Goal: Find specific page/section: Find specific page/section

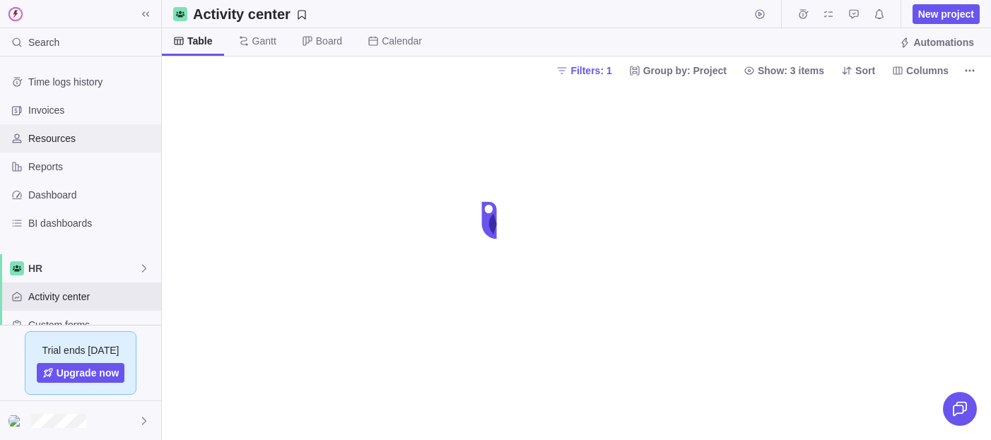
click at [40, 134] on span "Resources" at bounding box center [91, 138] width 127 height 14
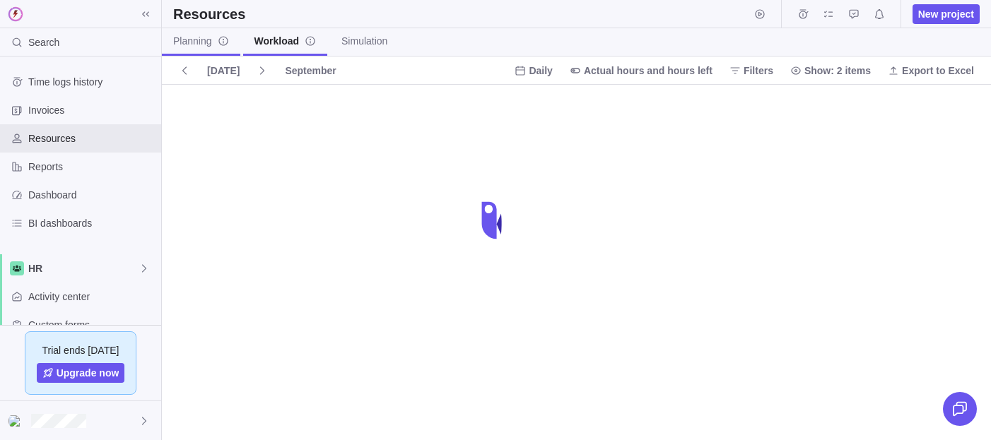
click at [193, 37] on span "Planning" at bounding box center [201, 41] width 56 height 14
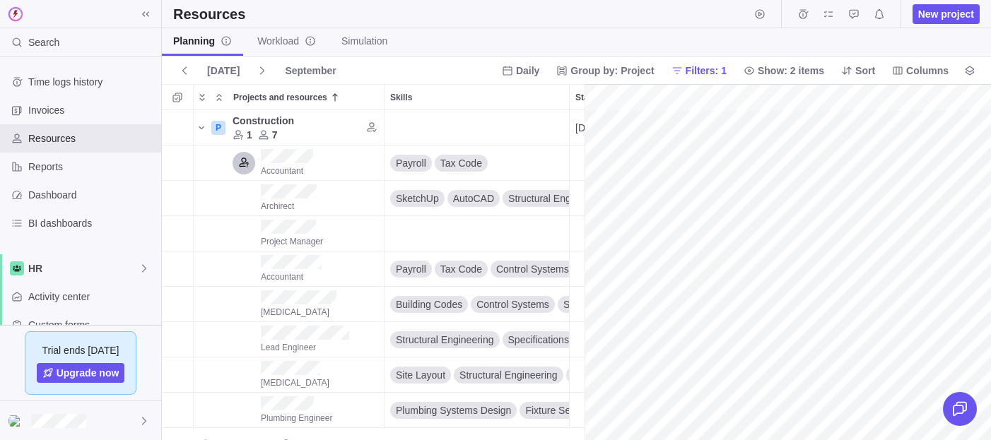
scroll to position [0, 14963]
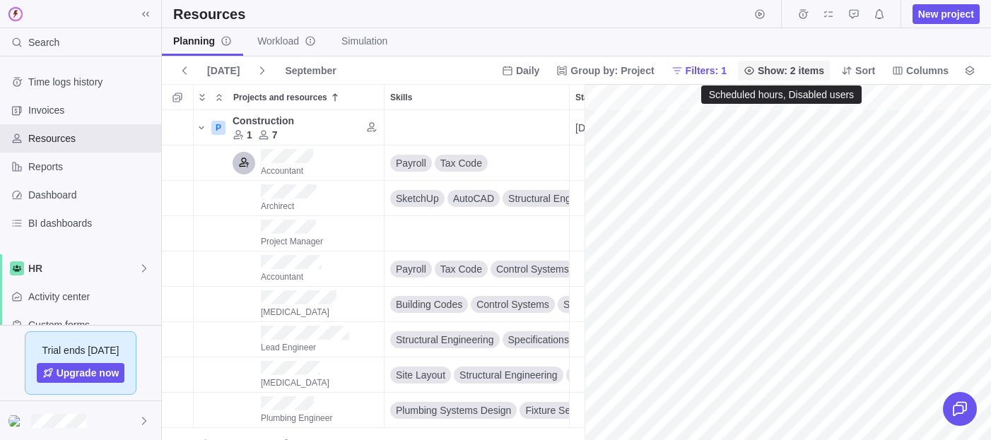
click at [771, 72] on span "Show: 2 items" at bounding box center [791, 71] width 66 height 14
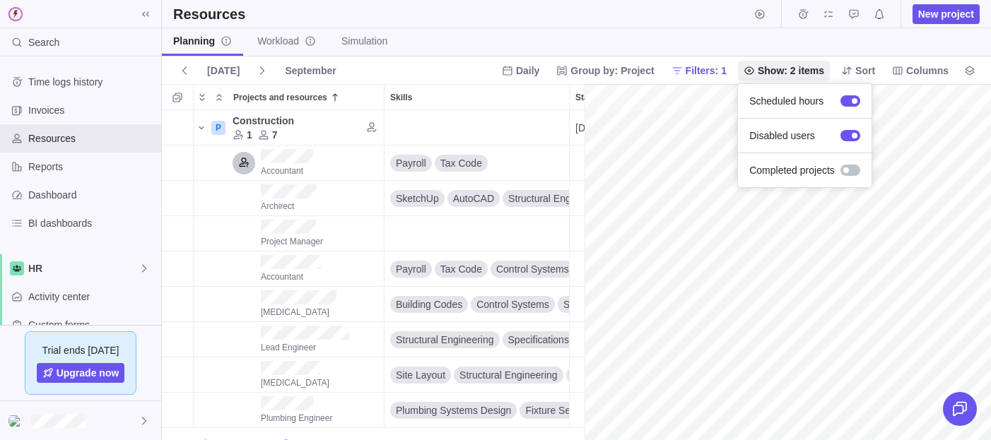
click at [271, 35] on body "Search Time logs history Invoices Resources Reports Dashboard BI dashboards HR …" at bounding box center [495, 220] width 991 height 440
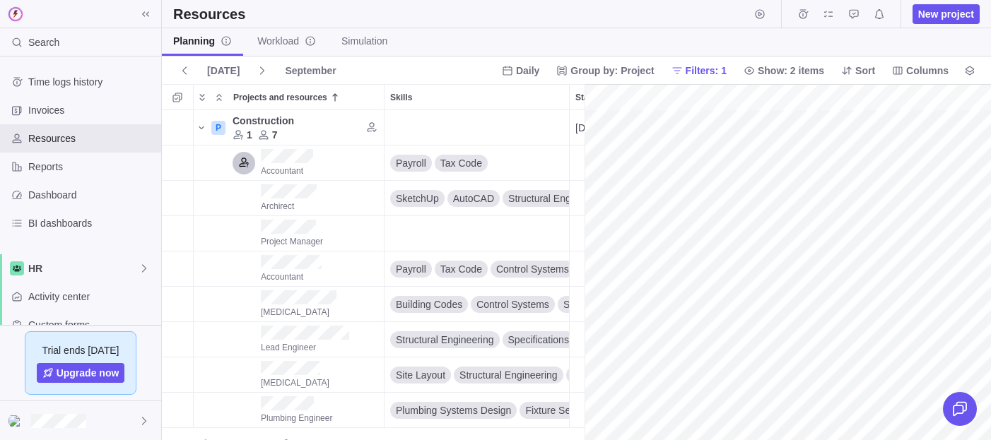
click at [271, 35] on span "Workload" at bounding box center [286, 41] width 59 height 14
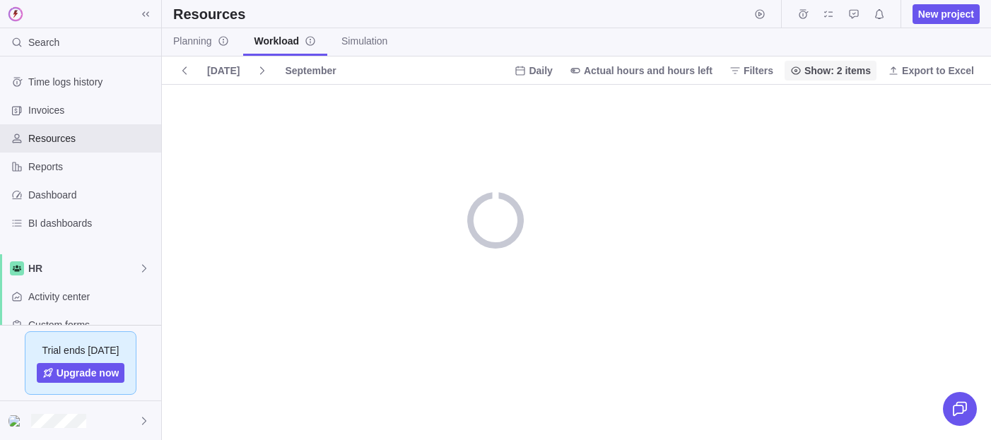
click at [795, 72] on icon at bounding box center [795, 70] width 11 height 11
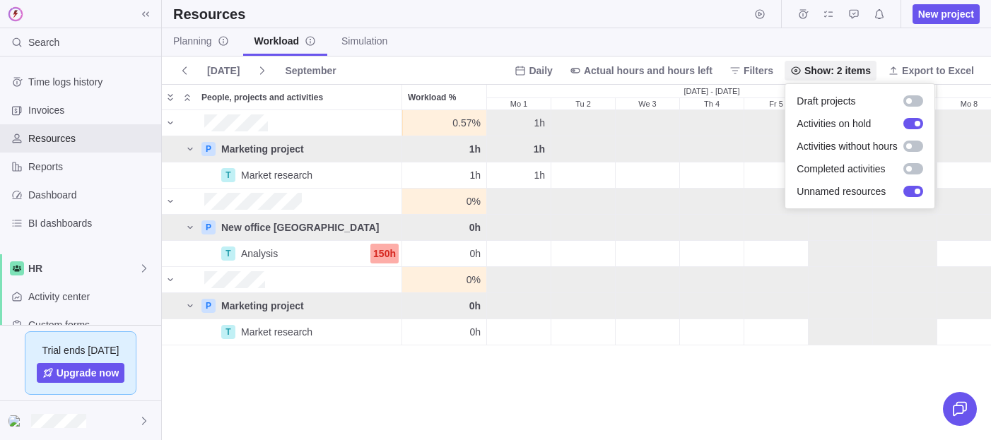
scroll to position [329, 829]
